Goal: Task Accomplishment & Management: Use online tool/utility

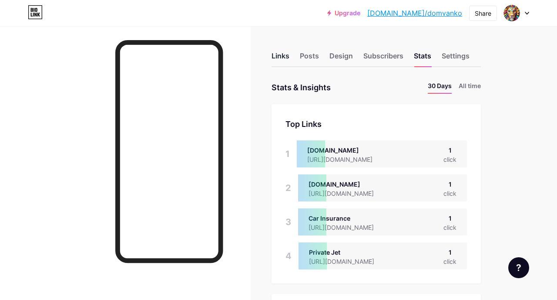
click at [283, 56] on div "Links" at bounding box center [281, 59] width 18 height 16
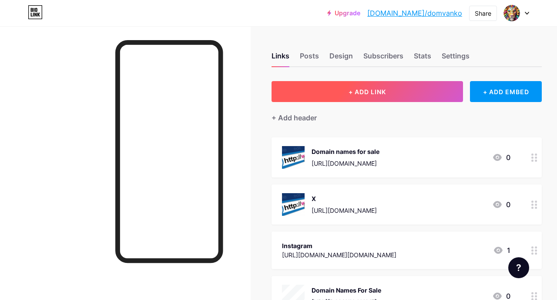
click at [372, 84] on button "+ ADD LINK" at bounding box center [368, 91] width 192 height 21
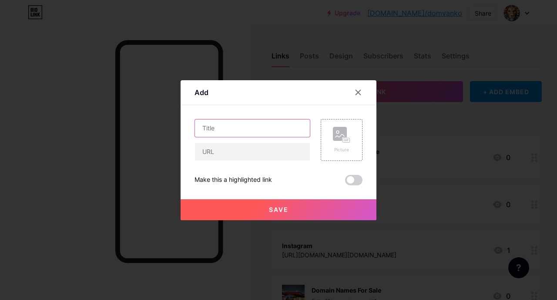
click at [244, 130] on input "text" at bounding box center [252, 127] width 115 height 17
type input "[DOMAIN_NAME]"
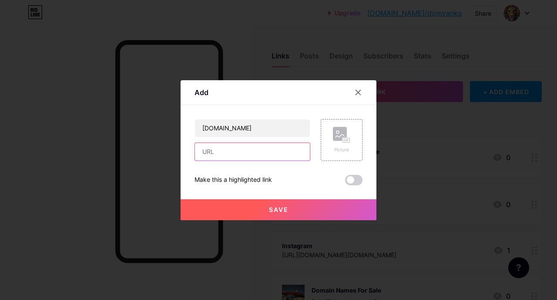
click at [231, 153] on input "text" at bounding box center [252, 151] width 115 height 17
type input "[DOMAIN_NAME]"
click at [339, 139] on rect at bounding box center [340, 134] width 14 height 14
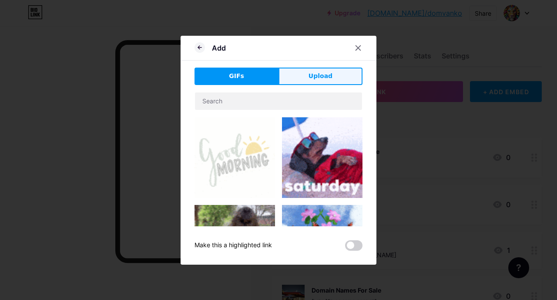
click at [322, 78] on span "Upload" at bounding box center [321, 75] width 24 height 9
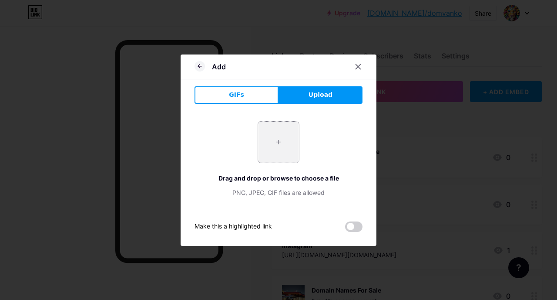
click at [288, 137] on input "file" at bounding box center [278, 142] width 41 height 41
type input "C:\fakepath\_317b6fd5-17fe-4da1-8537-abb2c178c28c.jpeg"
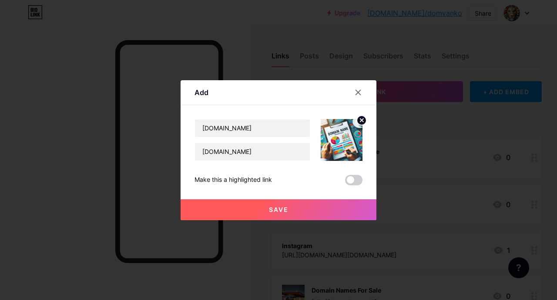
click at [334, 203] on button "Save" at bounding box center [279, 209] width 196 height 21
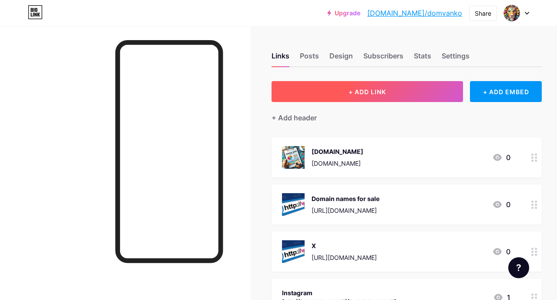
click at [364, 95] on span "+ ADD LINK" at bounding box center [367, 91] width 37 height 7
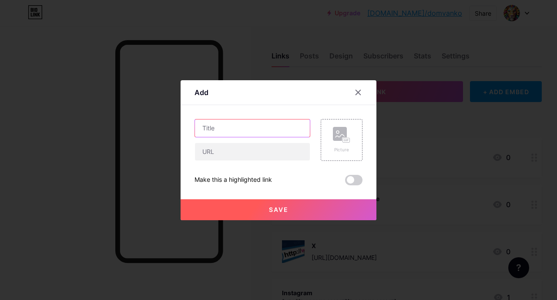
click at [236, 129] on input "text" at bounding box center [252, 127] width 115 height 17
type input "[DOMAIN_NAME]"
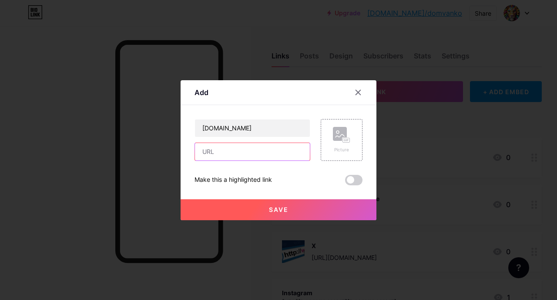
click at [221, 153] on input "text" at bounding box center [252, 151] width 115 height 17
type input "[DOMAIN_NAME]"
click at [345, 141] on rect at bounding box center [346, 140] width 7 height 4
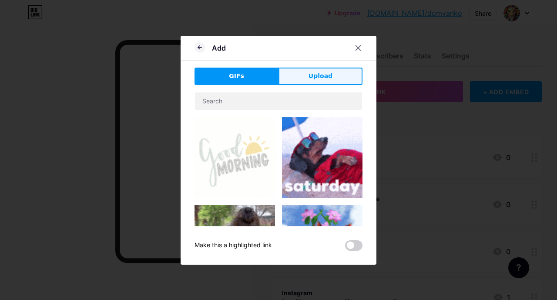
click at [321, 81] on button "Upload" at bounding box center [321, 76] width 84 height 17
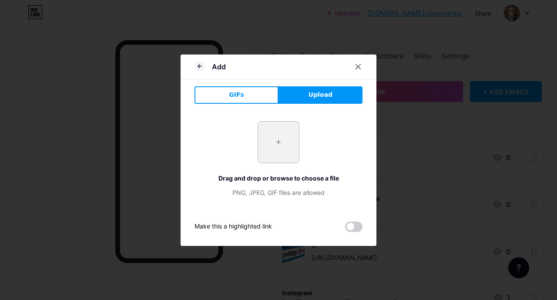
click at [274, 136] on input "file" at bounding box center [278, 142] width 41 height 41
type input "C:\fakepath\_317b6fd5-17fe-4da1-8537-abb2c178c28c.jpeg"
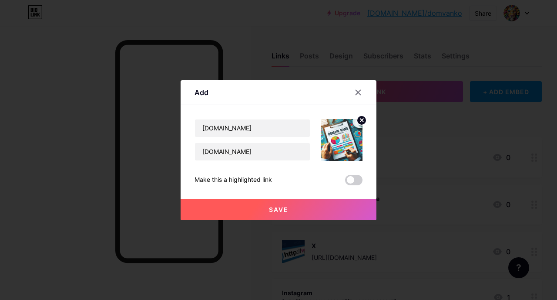
click at [311, 213] on button "Save" at bounding box center [279, 209] width 196 height 21
